Goal: Task Accomplishment & Management: Use online tool/utility

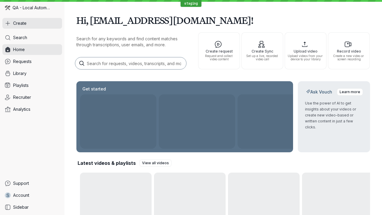
click at [32, 23] on button "Create" at bounding box center [32, 23] width 60 height 11
